Goal: Information Seeking & Learning: Learn about a topic

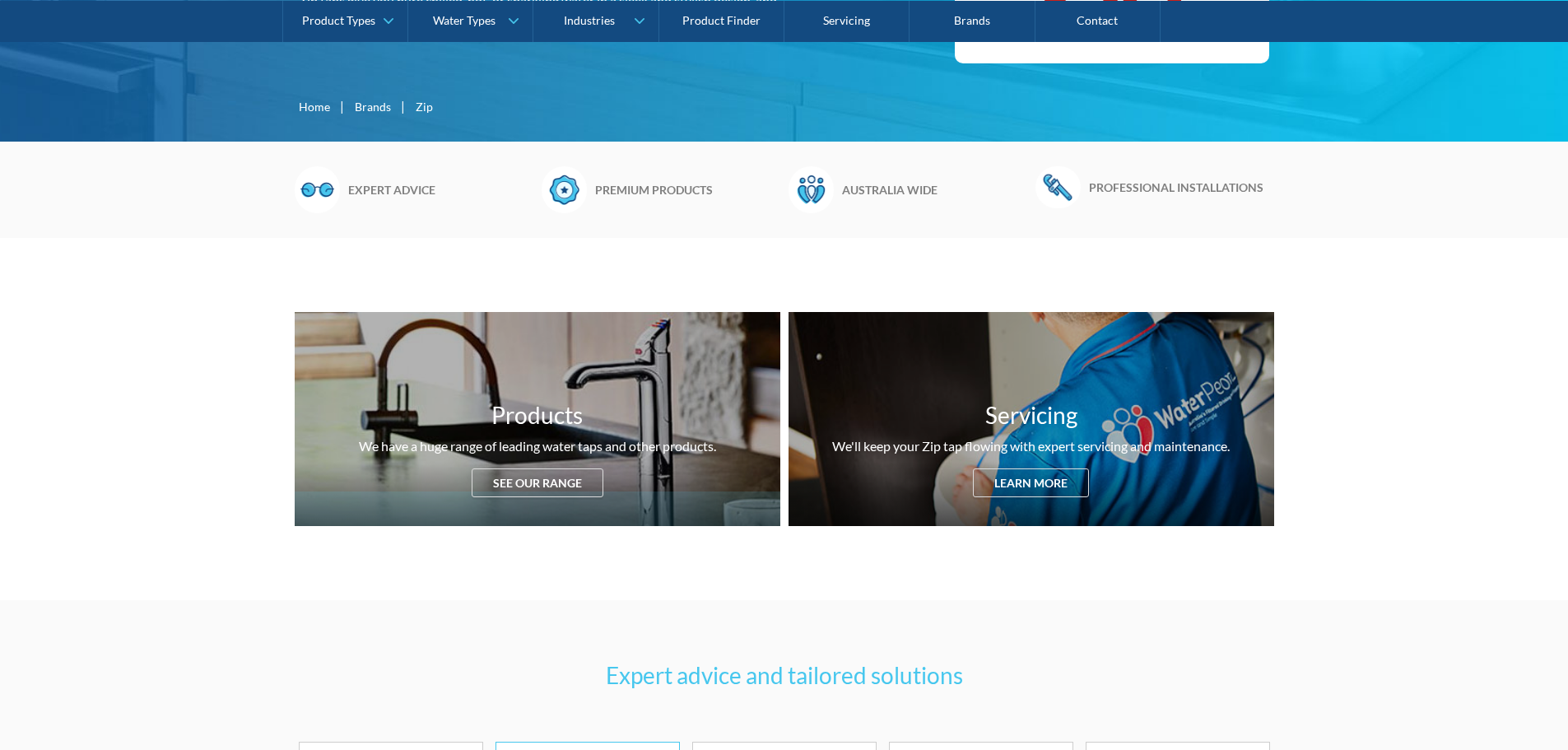
scroll to position [165, 0]
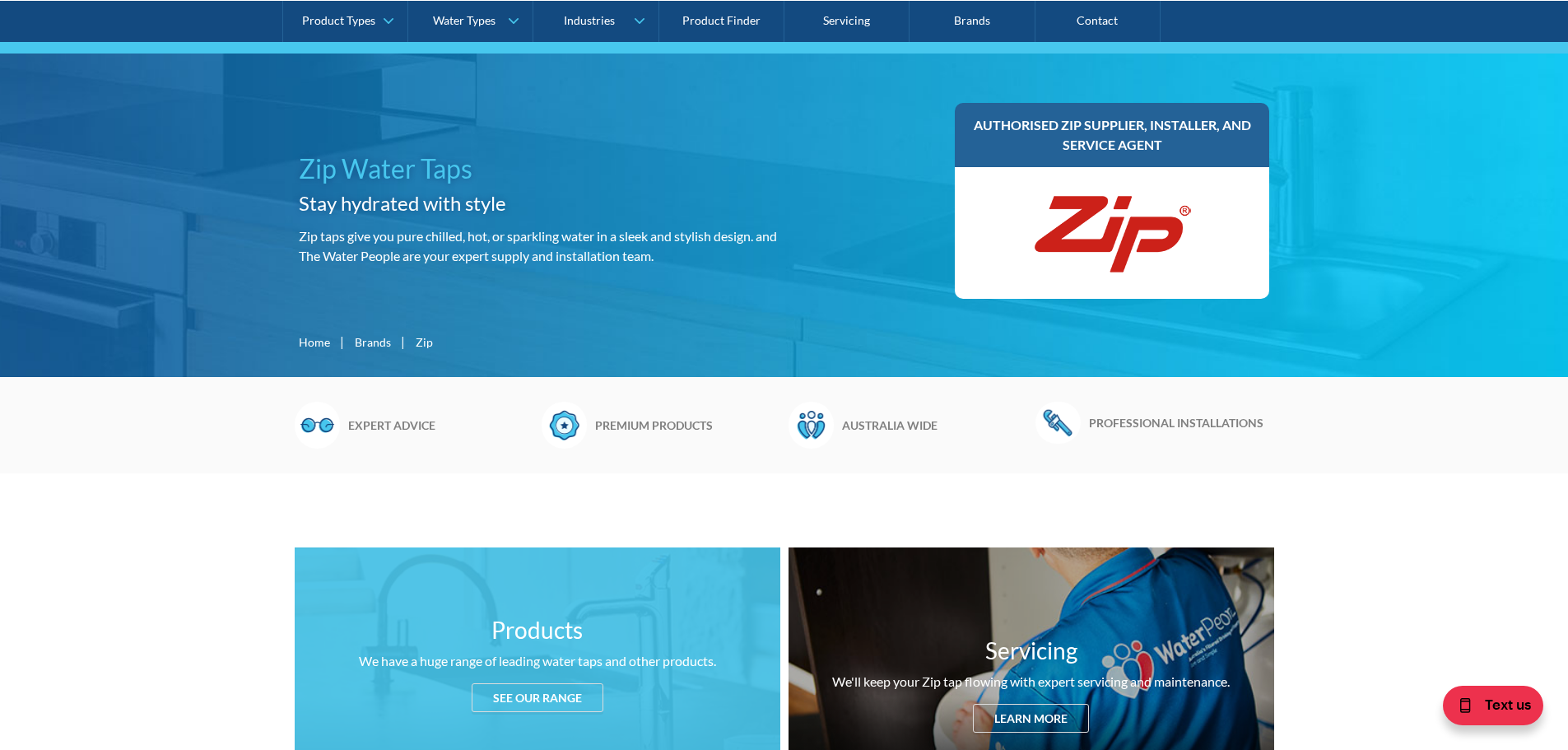
click at [569, 643] on h3 "Products" at bounding box center [537, 629] width 92 height 35
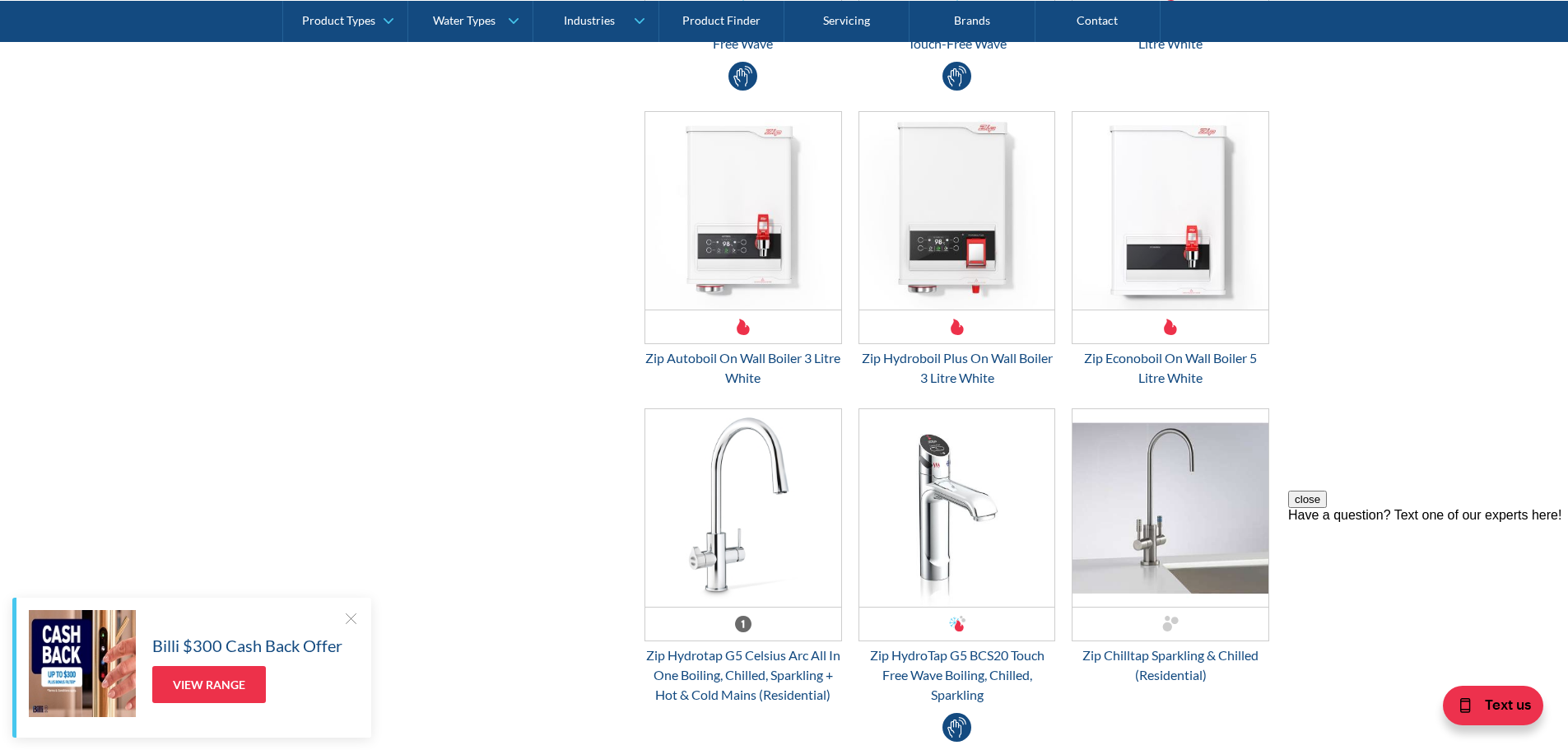
scroll to position [4235, 0]
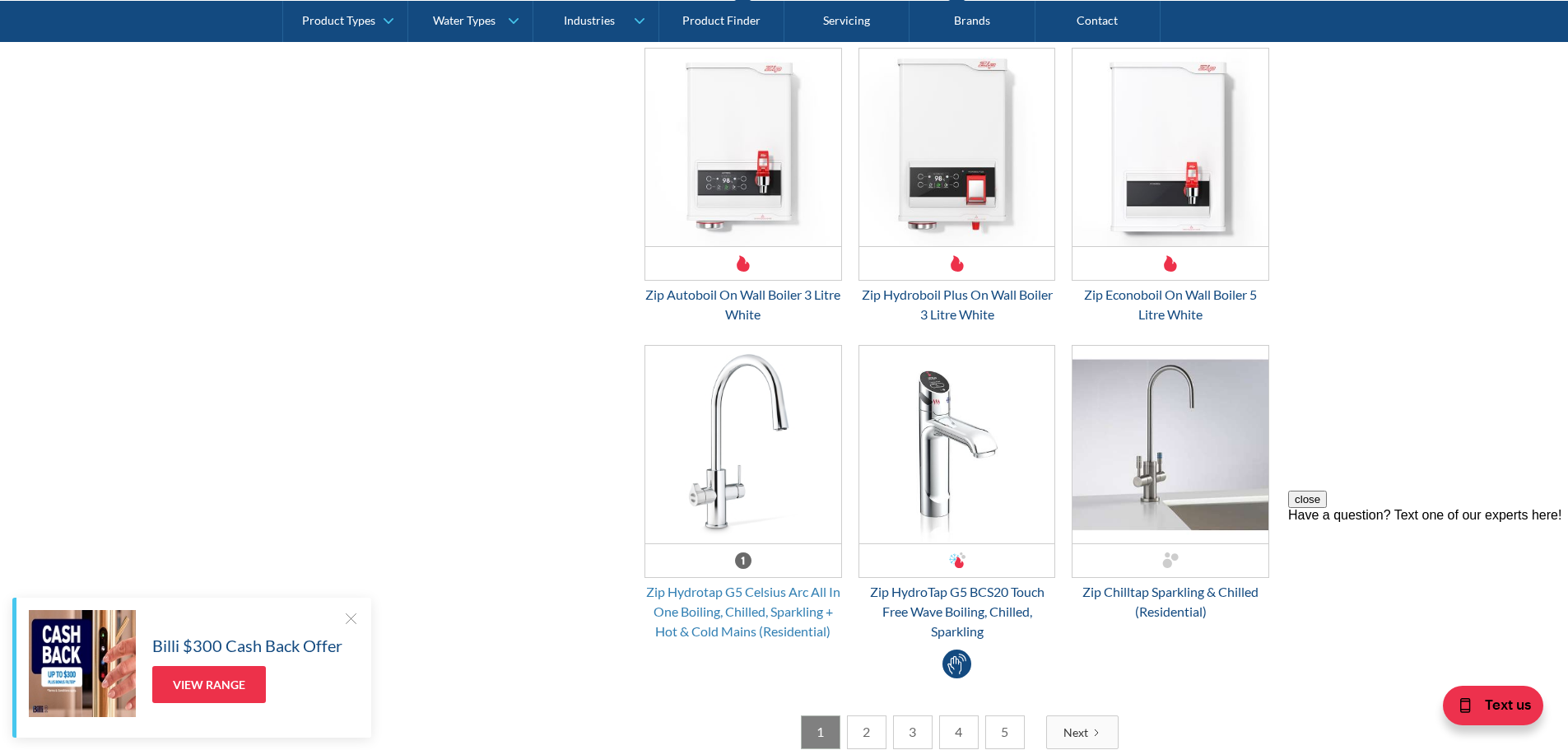
click at [797, 619] on div "Zip Hydrotap G5 Celsius Arc All In One Boiling, Chilled, Sparkling + Hot & Cold…" at bounding box center [743, 611] width 198 height 60
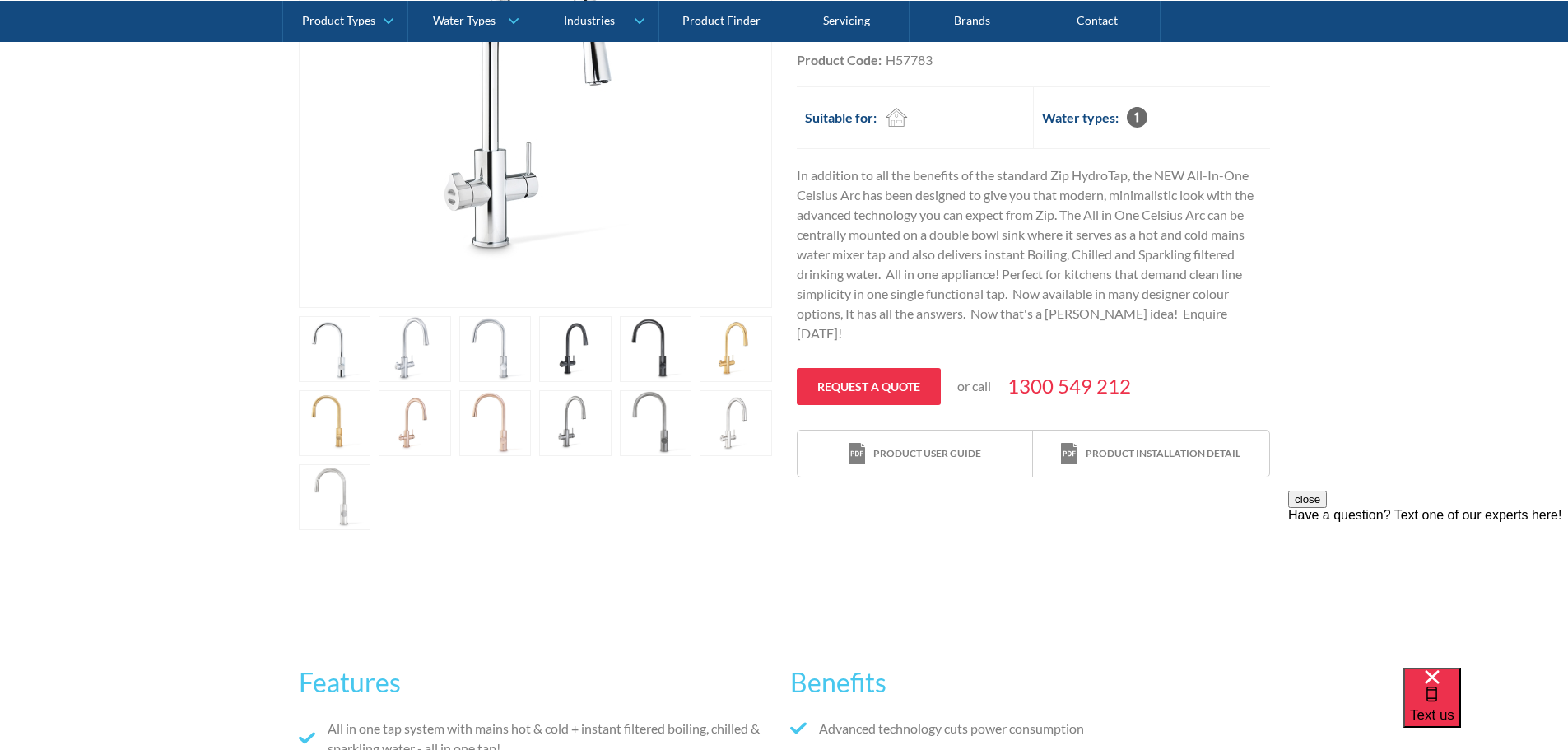
scroll to position [494, 0]
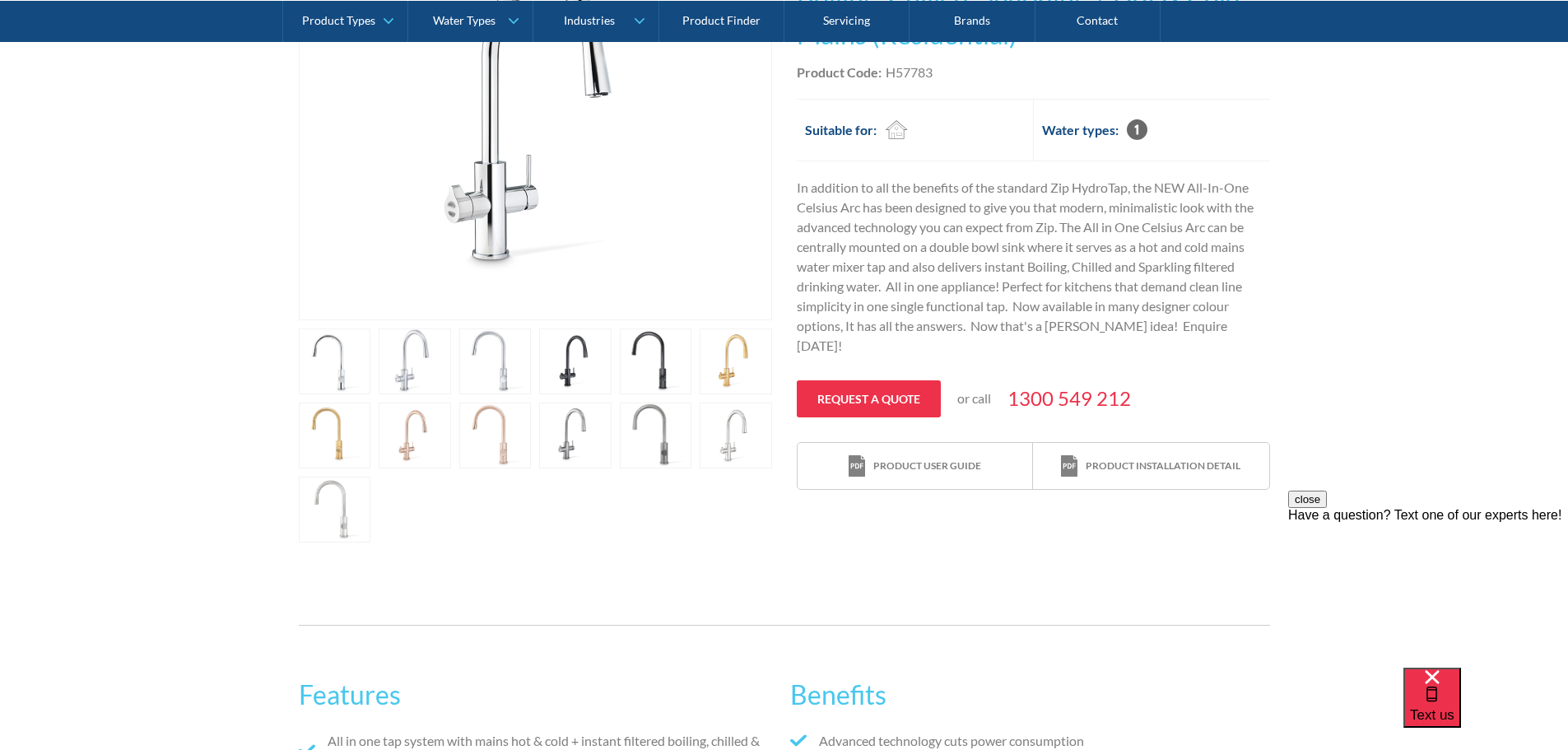
click at [344, 382] on link "open lightbox" at bounding box center [335, 361] width 73 height 66
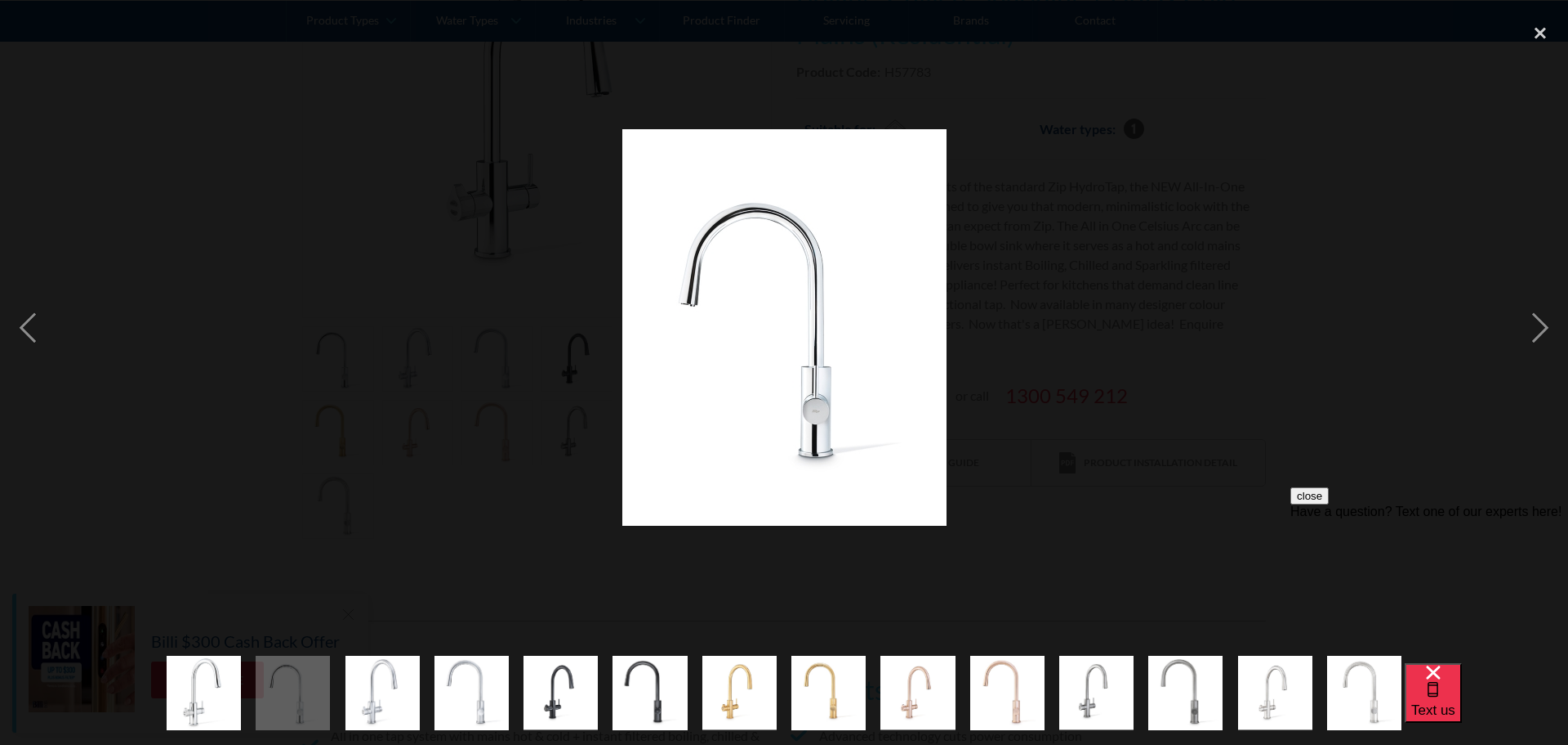
click at [306, 675] on img "show item 2 of 14" at bounding box center [292, 692] width 74 height 91
click at [1530, 26] on div "close lightbox" at bounding box center [1540, 33] width 55 height 36
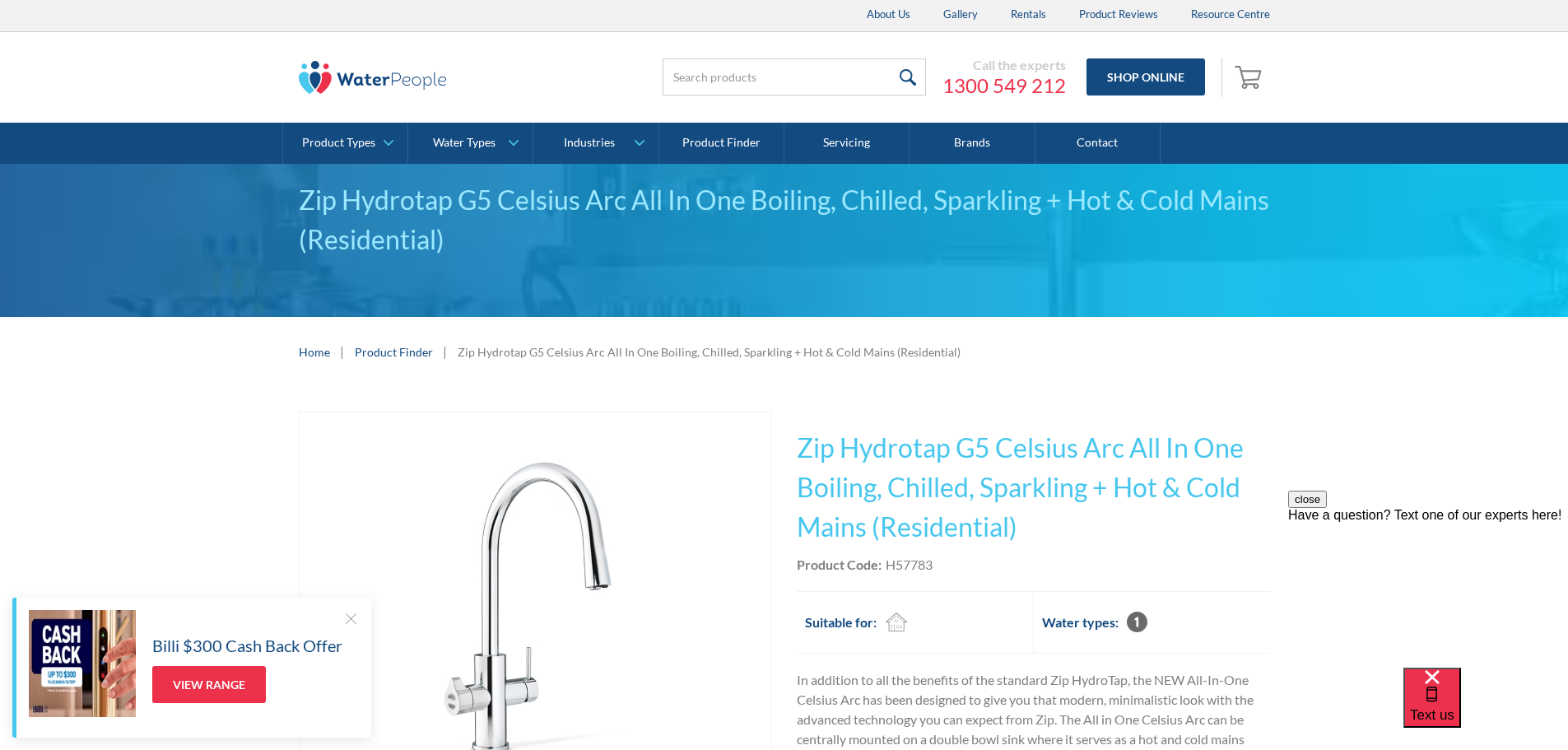
scroll to position [0, 0]
